Goal: Task Accomplishment & Management: Manage account settings

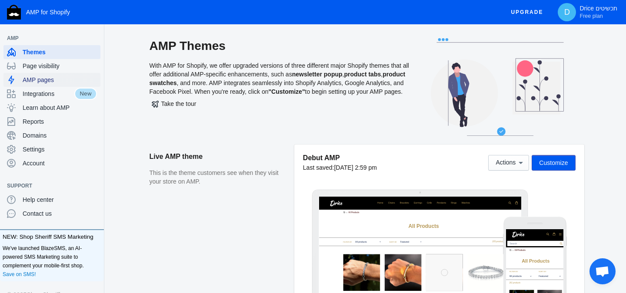
click at [62, 83] on span "AMP pages" at bounding box center [60, 80] width 74 height 9
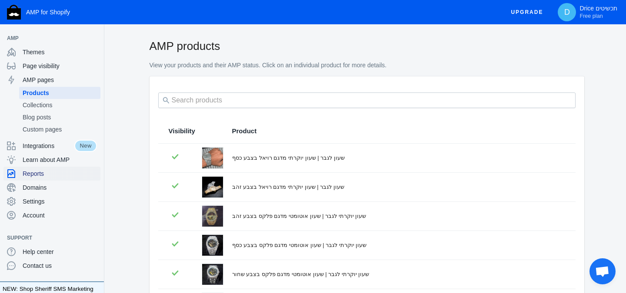
click at [55, 174] on span "Reports" at bounding box center [60, 173] width 74 height 9
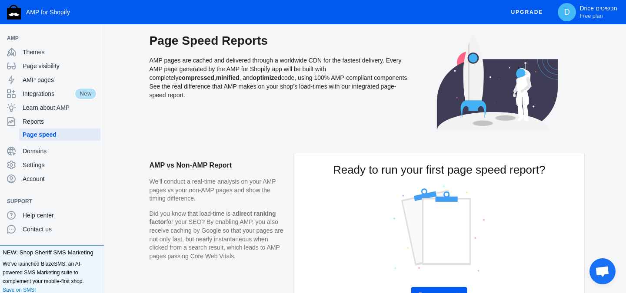
scroll to position [67, 0]
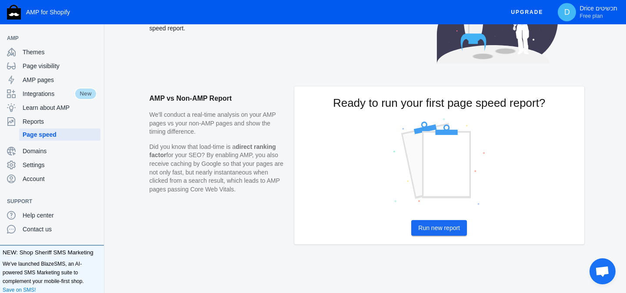
click at [435, 230] on span "Run new report" at bounding box center [439, 228] width 42 height 7
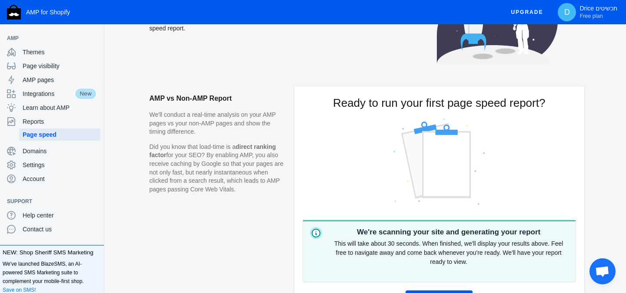
scroll to position [137, 0]
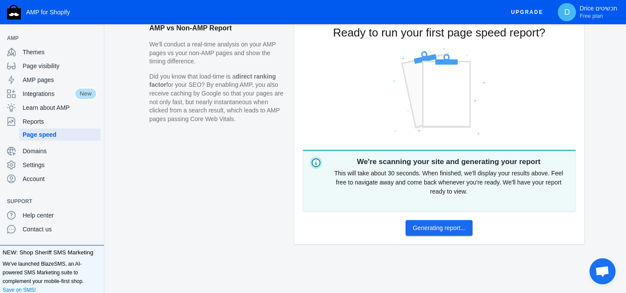
click at [436, 229] on span "Generating report..." at bounding box center [438, 228] width 53 height 7
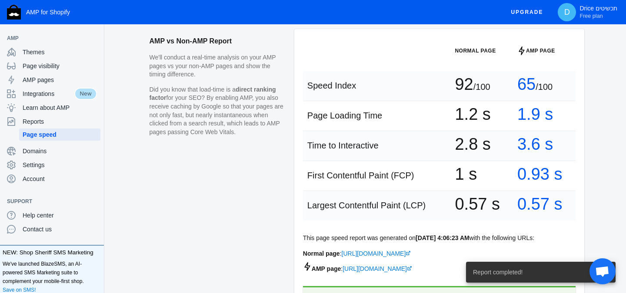
scroll to position [121, 0]
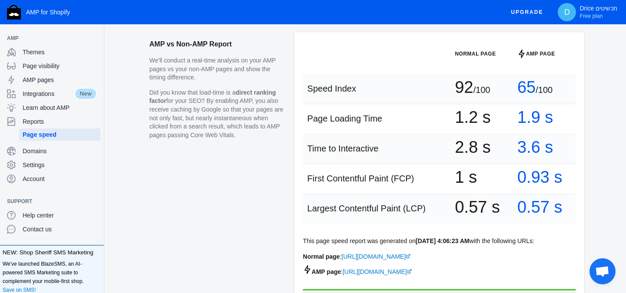
drag, startPoint x: 448, startPoint y: 113, endPoint x: 482, endPoint y: 113, distance: 33.9
click at [482, 113] on td "1.2 s" at bounding box center [481, 119] width 63 height 30
click at [458, 129] on td "1.2 s" at bounding box center [481, 119] width 63 height 30
drag, startPoint x: 450, startPoint y: 137, endPoint x: 483, endPoint y: 136, distance: 33.0
click at [483, 137] on td "2.8 s" at bounding box center [481, 149] width 63 height 30
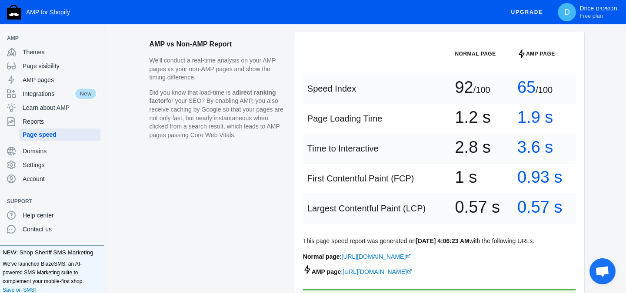
drag, startPoint x: 452, startPoint y: 174, endPoint x: 479, endPoint y: 173, distance: 26.5
click at [479, 173] on td "1 s" at bounding box center [481, 179] width 63 height 30
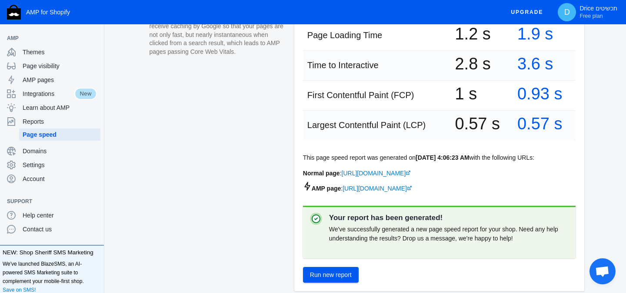
scroll to position [254, 0]
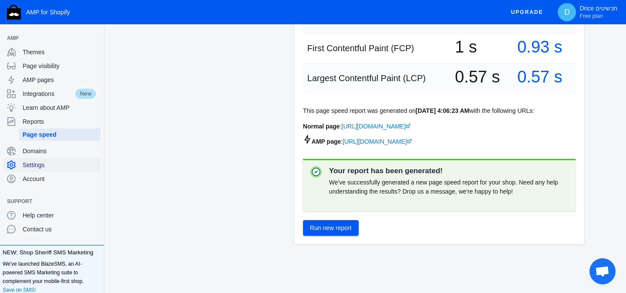
click at [61, 168] on span "Settings" at bounding box center [60, 165] width 74 height 9
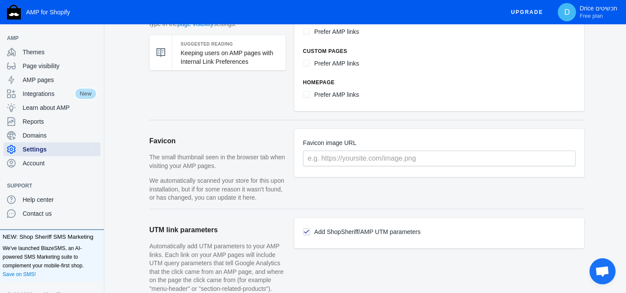
scroll to position [552, 0]
click at [56, 157] on div "Account" at bounding box center [52, 163] width 90 height 14
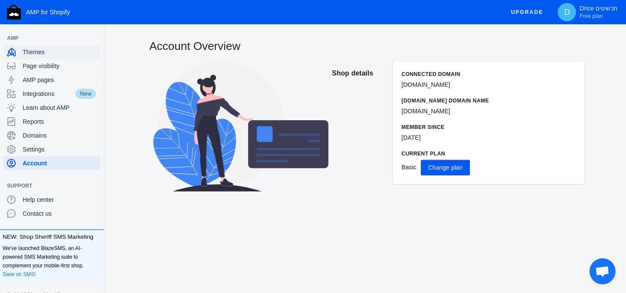
click at [63, 53] on span "Themes" at bounding box center [60, 52] width 74 height 9
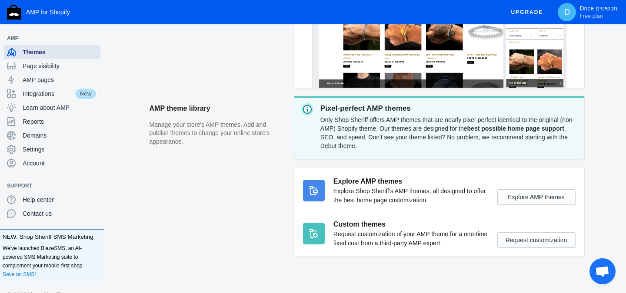
scroll to position [252, 0]
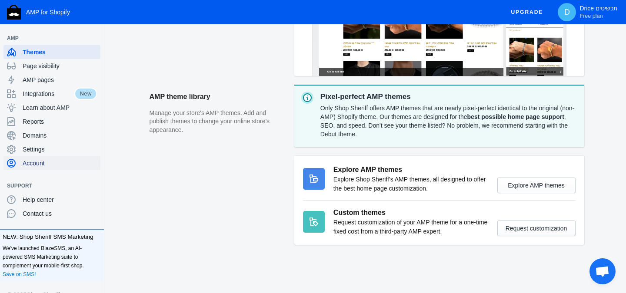
click at [55, 166] on span "Account" at bounding box center [60, 163] width 74 height 9
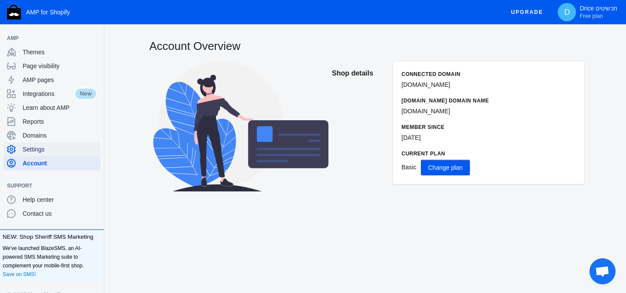
click at [59, 152] on span "Settings" at bounding box center [60, 149] width 74 height 9
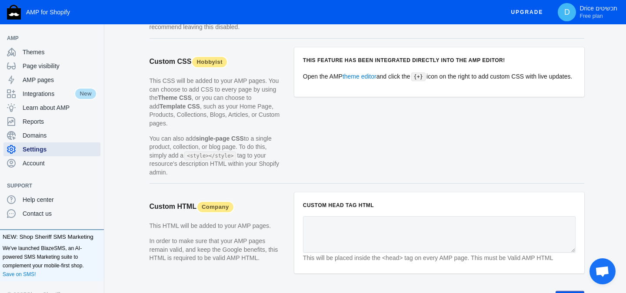
scroll to position [855, 0]
click at [74, 62] on span "Page visibility" at bounding box center [60, 66] width 74 height 9
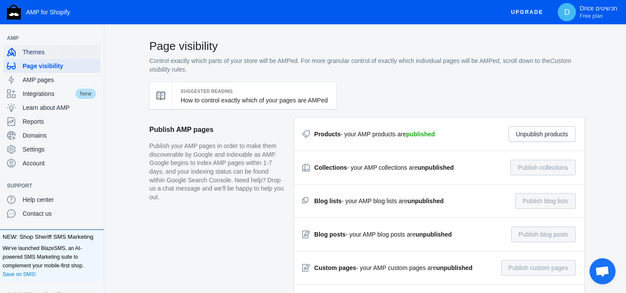
click at [74, 57] on div "Themes" at bounding box center [52, 52] width 90 height 14
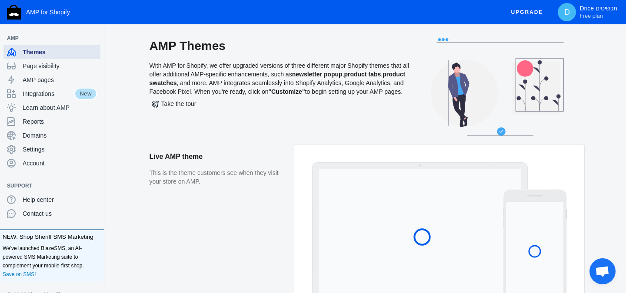
click at [76, 51] on span "Themes" at bounding box center [60, 52] width 74 height 9
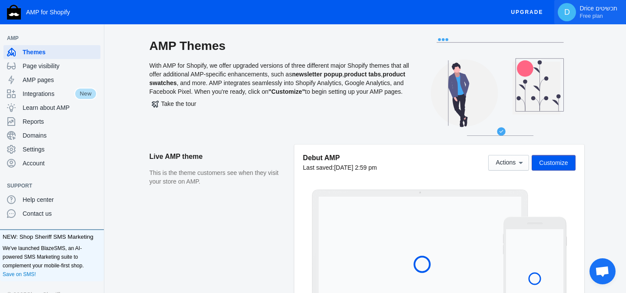
click at [588, 10] on p "Drice תכשיטים Free plan" at bounding box center [598, 12] width 38 height 15
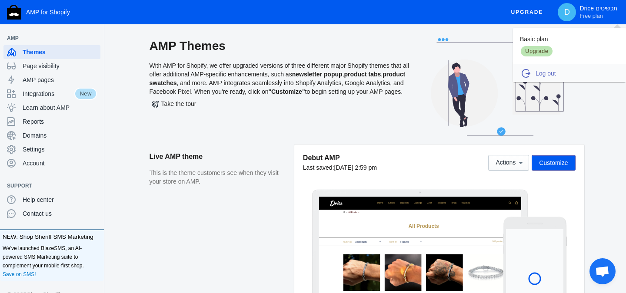
click at [543, 69] on div "Log out Log out" at bounding box center [569, 73] width 96 height 9
